Goal: Task Accomplishment & Management: Complete application form

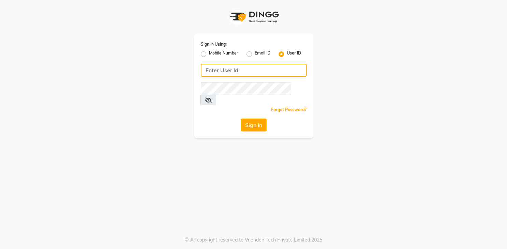
click at [245, 71] on input "Username" at bounding box center [254, 70] width 106 height 13
type input "9773671700"
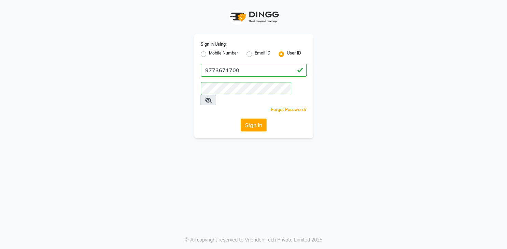
click at [209, 55] on label "Mobile Number" at bounding box center [223, 54] width 29 height 8
click at [209, 55] on input "Mobile Number" at bounding box center [211, 52] width 4 height 4
radio input "true"
radio input "false"
click at [287, 54] on label "User ID" at bounding box center [294, 54] width 14 height 8
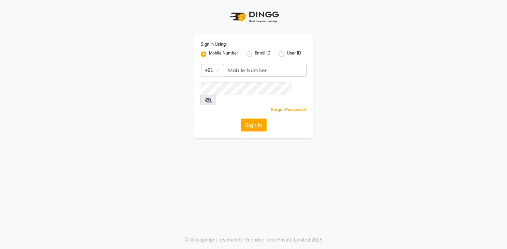
click at [287, 54] on input "User ID" at bounding box center [289, 52] width 4 height 4
radio input "true"
radio input "false"
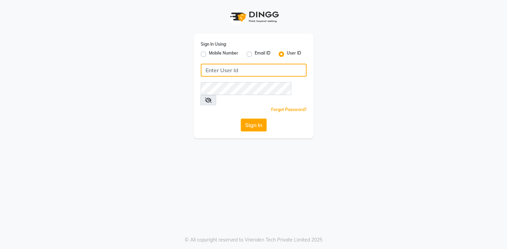
click at [245, 74] on input "Username" at bounding box center [254, 70] width 106 height 13
type input "9773671700"
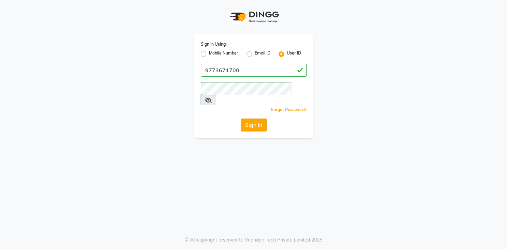
click at [252, 119] on button "Sign In" at bounding box center [254, 125] width 26 height 13
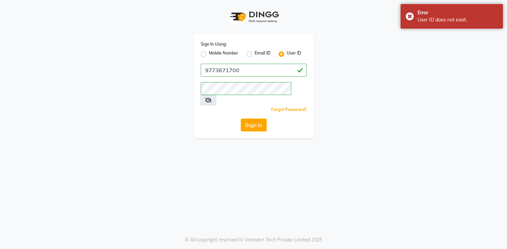
click at [209, 54] on label "Mobile Number" at bounding box center [223, 54] width 29 height 8
click at [209, 54] on input "Mobile Number" at bounding box center [211, 52] width 4 height 4
radio input "true"
radio input "false"
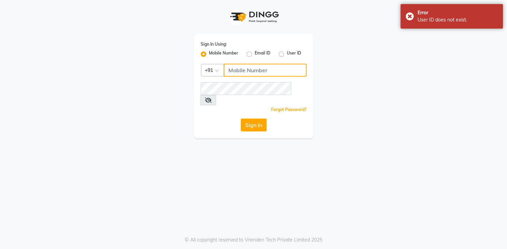
click at [234, 70] on input "Username" at bounding box center [264, 70] width 83 height 13
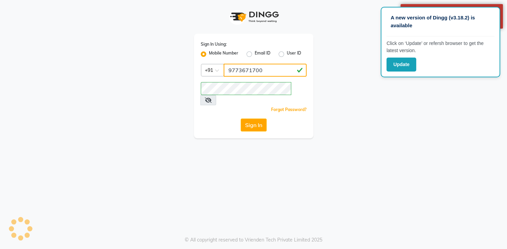
type input "9773671700"
click at [251, 122] on div "Sign In Using: Mobile Number Email ID User ID Country Code × +91 9773671700 Rem…" at bounding box center [253, 86] width 119 height 105
click at [249, 119] on button "Sign In" at bounding box center [254, 125] width 26 height 13
click at [249, 119] on div "Sign In" at bounding box center [254, 125] width 106 height 13
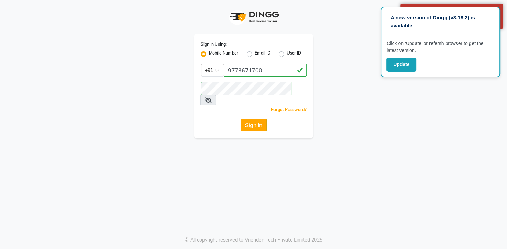
click at [249, 119] on button "Sign In" at bounding box center [254, 125] width 26 height 13
click at [249, 119] on div "Sign In" at bounding box center [254, 125] width 106 height 13
click at [347, 119] on div "Sign In Using: Mobile Number Email ID User ID Country Code × +91 9773671700 Rem…" at bounding box center [253, 69] width 389 height 139
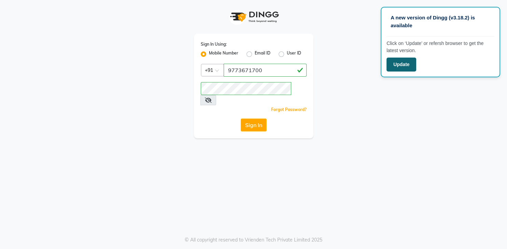
click at [399, 64] on button "Update" at bounding box center [401, 65] width 30 height 14
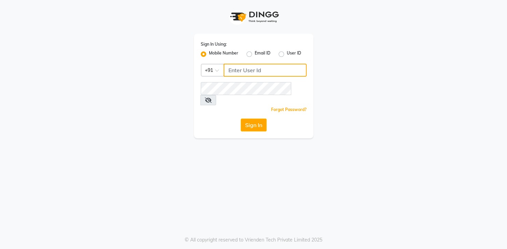
click at [269, 76] on input "Username" at bounding box center [264, 70] width 83 height 13
type input "9773671700"
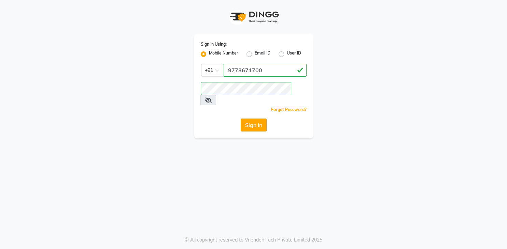
click at [256, 119] on button "Sign In" at bounding box center [254, 125] width 26 height 13
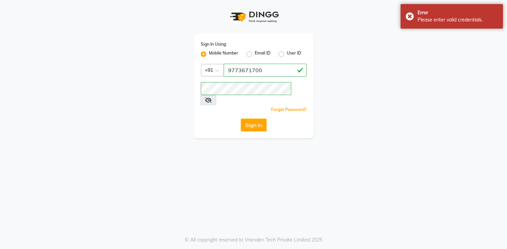
click at [287, 53] on label "User ID" at bounding box center [294, 54] width 14 height 8
click at [287, 53] on input "User ID" at bounding box center [289, 52] width 4 height 4
radio input "true"
radio input "false"
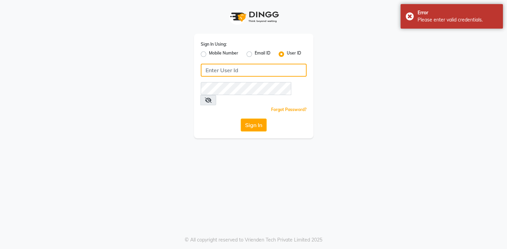
click at [277, 66] on input "Username" at bounding box center [254, 70] width 106 height 13
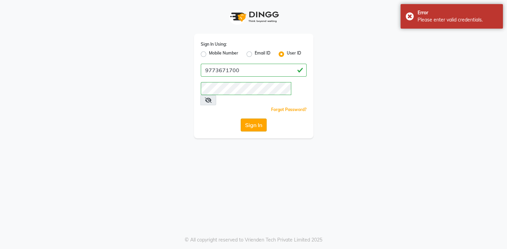
click at [248, 119] on button "Sign In" at bounding box center [254, 125] width 26 height 13
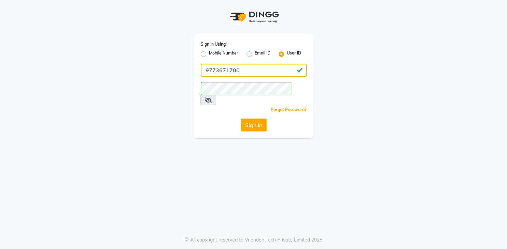
click at [249, 70] on input "9773671700" at bounding box center [254, 70] width 106 height 13
type input "9"
drag, startPoint x: 248, startPoint y: 70, endPoint x: 115, endPoint y: 91, distance: 134.4
click at [201, 77] on input "hairgenix" at bounding box center [254, 70] width 106 height 13
type input "hairgenix"
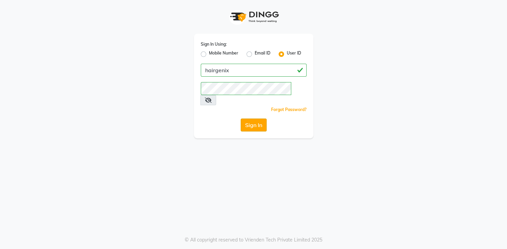
click at [251, 119] on button "Sign In" at bounding box center [254, 125] width 26 height 13
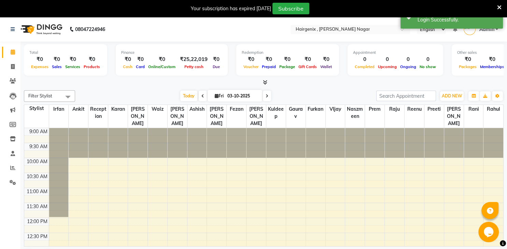
click at [331, 80] on div at bounding box center [263, 82] width 479 height 7
click at [328, 83] on div at bounding box center [263, 82] width 479 height 7
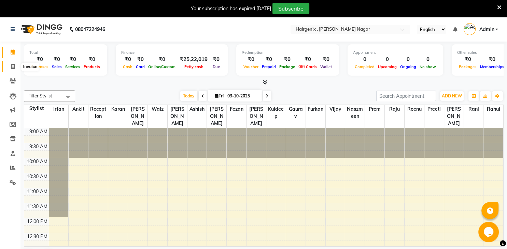
click at [11, 67] on icon at bounding box center [13, 66] width 4 height 5
select select "859"
select select "service"
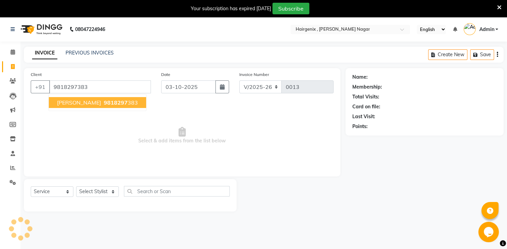
type input "9818297383"
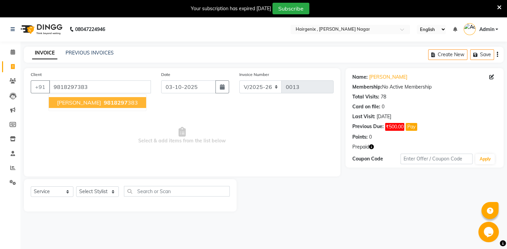
click at [124, 107] on button "Dolly Sabarwal 9818297 383" at bounding box center [97, 102] width 97 height 11
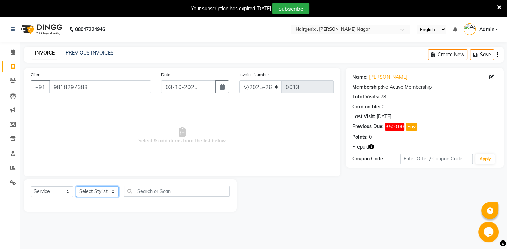
select select "13828"
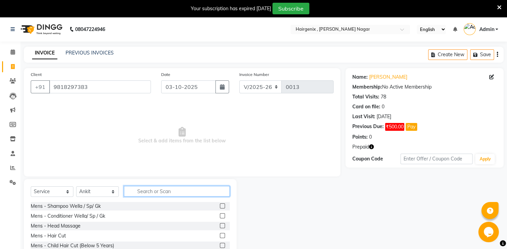
click at [135, 191] on input "text" at bounding box center [177, 191] width 106 height 11
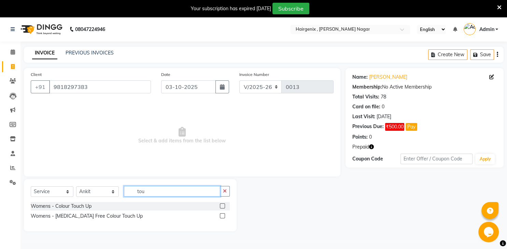
type input "tou"
click at [222, 205] on label at bounding box center [222, 206] width 5 height 5
click at [222, 205] on input "checkbox" at bounding box center [222, 206] width 4 height 4
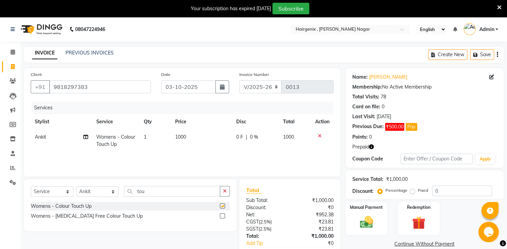
checkbox input "false"
click at [155, 195] on input "tou" at bounding box center [172, 191] width 96 height 11
type input "t"
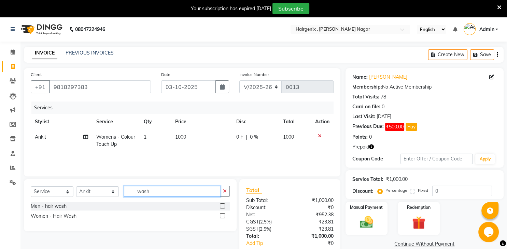
type input "wash"
click at [222, 216] on label at bounding box center [222, 216] width 5 height 5
click at [222, 216] on input "checkbox" at bounding box center [222, 216] width 4 height 4
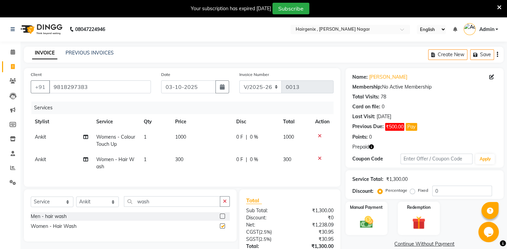
checkbox input "false"
click at [414, 229] on img at bounding box center [418, 223] width 22 height 17
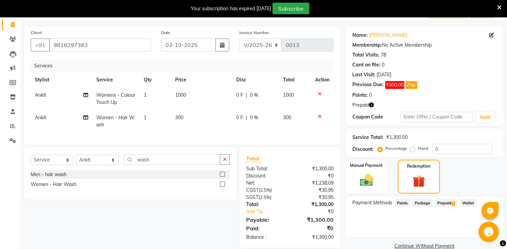
scroll to position [62, 0]
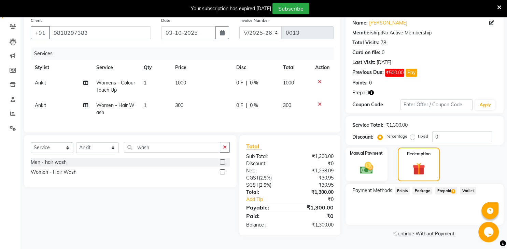
click at [443, 189] on span "Prepaid 3" at bounding box center [446, 191] width 22 height 8
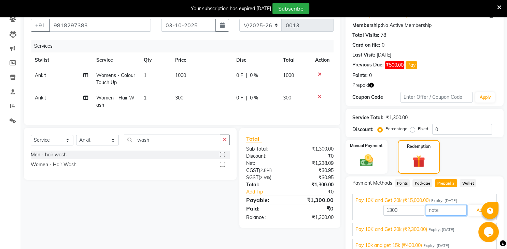
click at [439, 216] on input "text" at bounding box center [445, 210] width 41 height 11
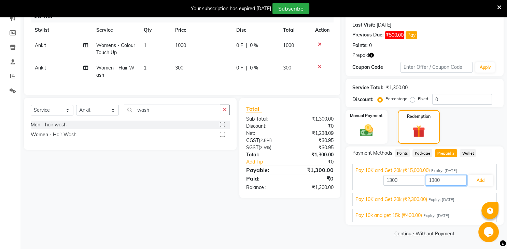
scroll to position [99, 0]
type input "1300"
click at [423, 234] on link "Continue Without Payment" at bounding box center [424, 234] width 155 height 7
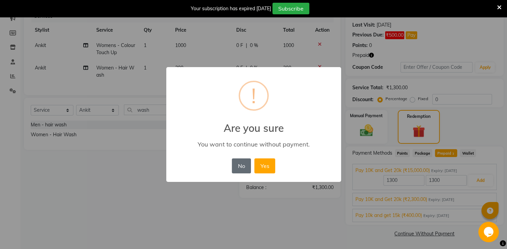
click at [235, 168] on button "No" at bounding box center [241, 166] width 19 height 15
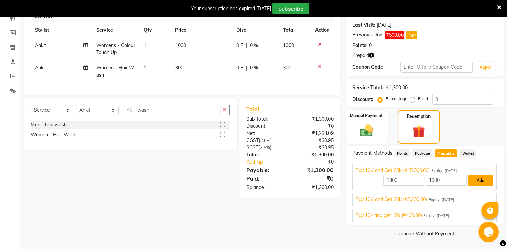
click at [489, 184] on button "Add" at bounding box center [480, 181] width 25 height 12
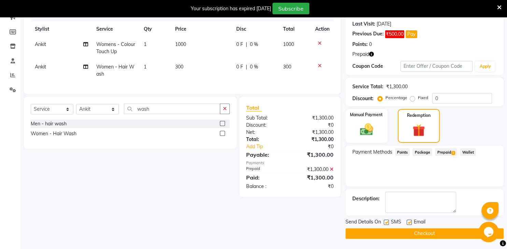
click at [489, 184] on div "Payment Methods Points Package Prepaid 3 Wallet" at bounding box center [424, 166] width 158 height 41
click at [412, 235] on button "Checkout" at bounding box center [424, 234] width 158 height 11
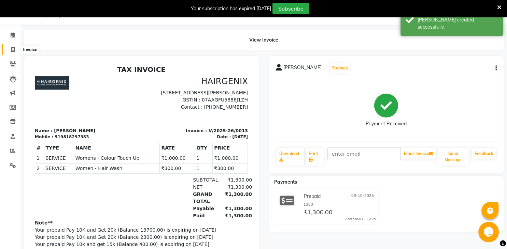
click at [12, 53] on span at bounding box center [13, 50] width 12 height 8
select select "859"
select select "service"
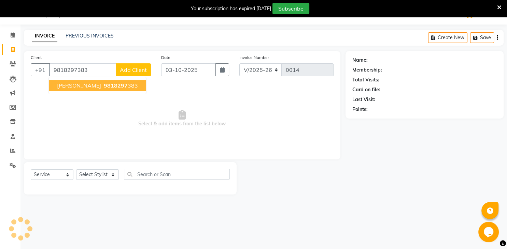
type input "9818297383"
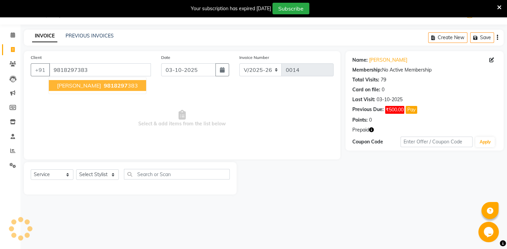
click at [120, 87] on span "9818297" at bounding box center [116, 85] width 24 height 7
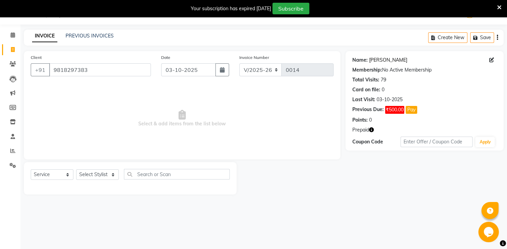
click at [383, 62] on link "[PERSON_NAME]" at bounding box center [388, 60] width 38 height 7
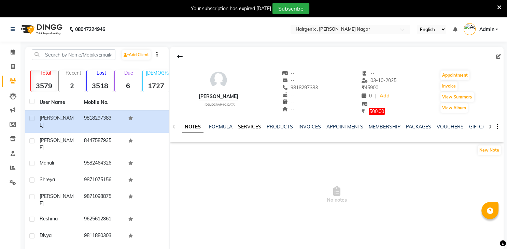
click at [256, 128] on link "SERVICES" at bounding box center [249, 127] width 23 height 6
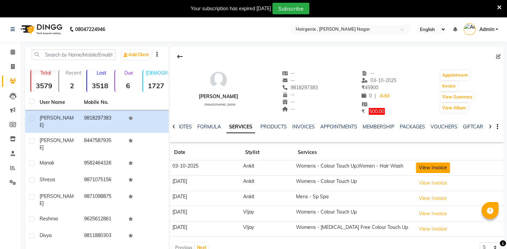
click at [427, 168] on button "View Invoice" at bounding box center [433, 168] width 34 height 11
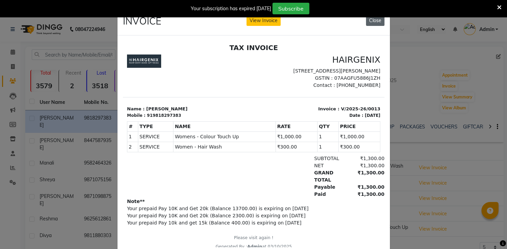
click at [377, 20] on button "Close" at bounding box center [375, 20] width 18 height 11
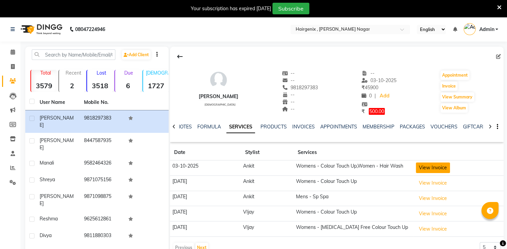
click at [430, 163] on button "View Invoice" at bounding box center [433, 168] width 34 height 11
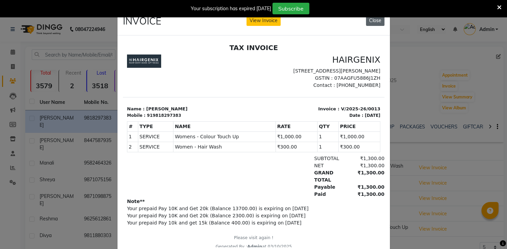
click at [376, 21] on button "Close" at bounding box center [375, 20] width 18 height 11
